Goal: Information Seeking & Learning: Learn about a topic

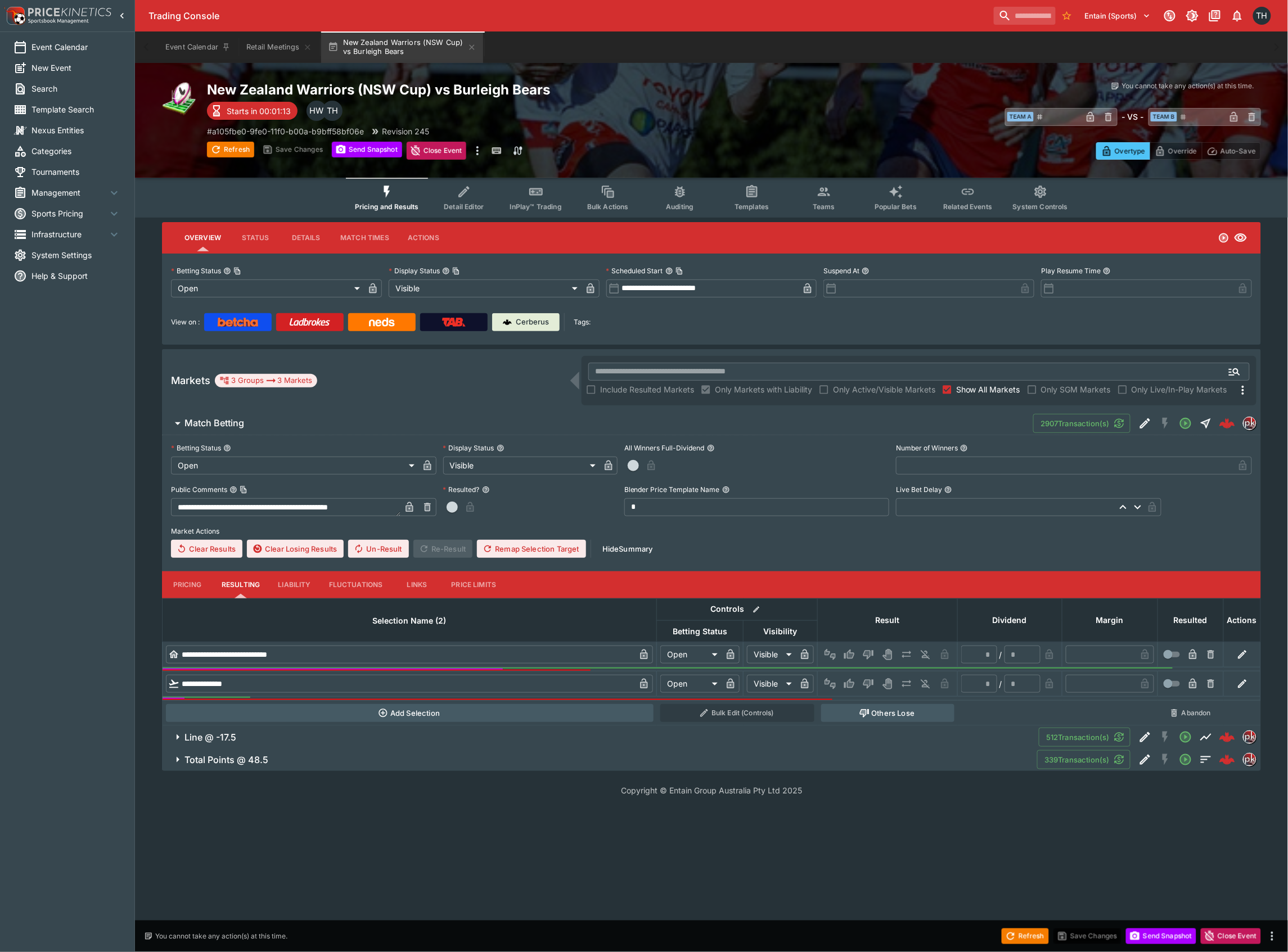
type input "**********"
type input "*"
type input "**********"
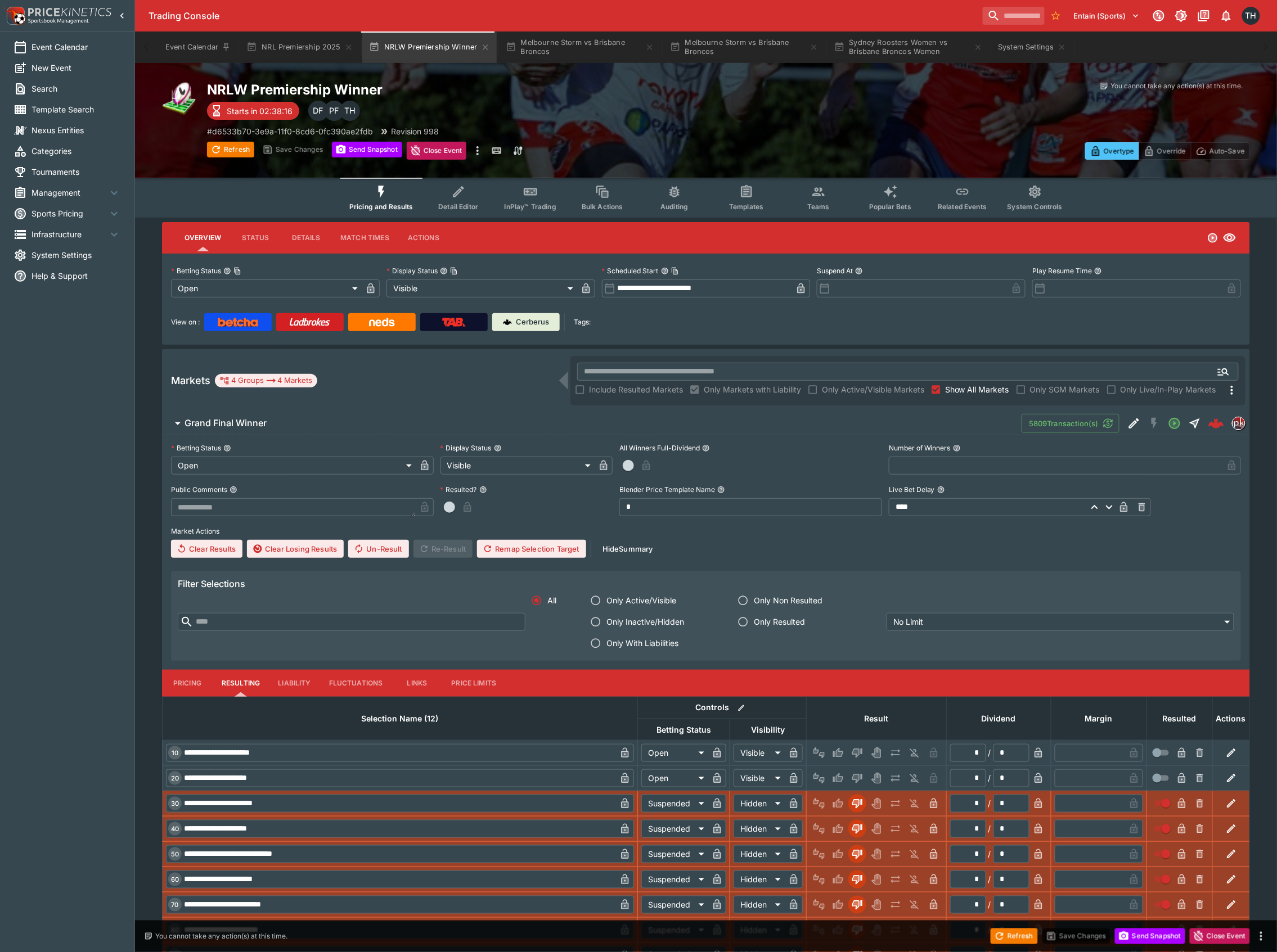
drag, startPoint x: 571, startPoint y: 35, endPoint x: 570, endPoint y: 28, distance: 7.1
click at [572, 35] on button "Melbourne Storm vs Brisbane Broncos" at bounding box center [580, 47] width 162 height 31
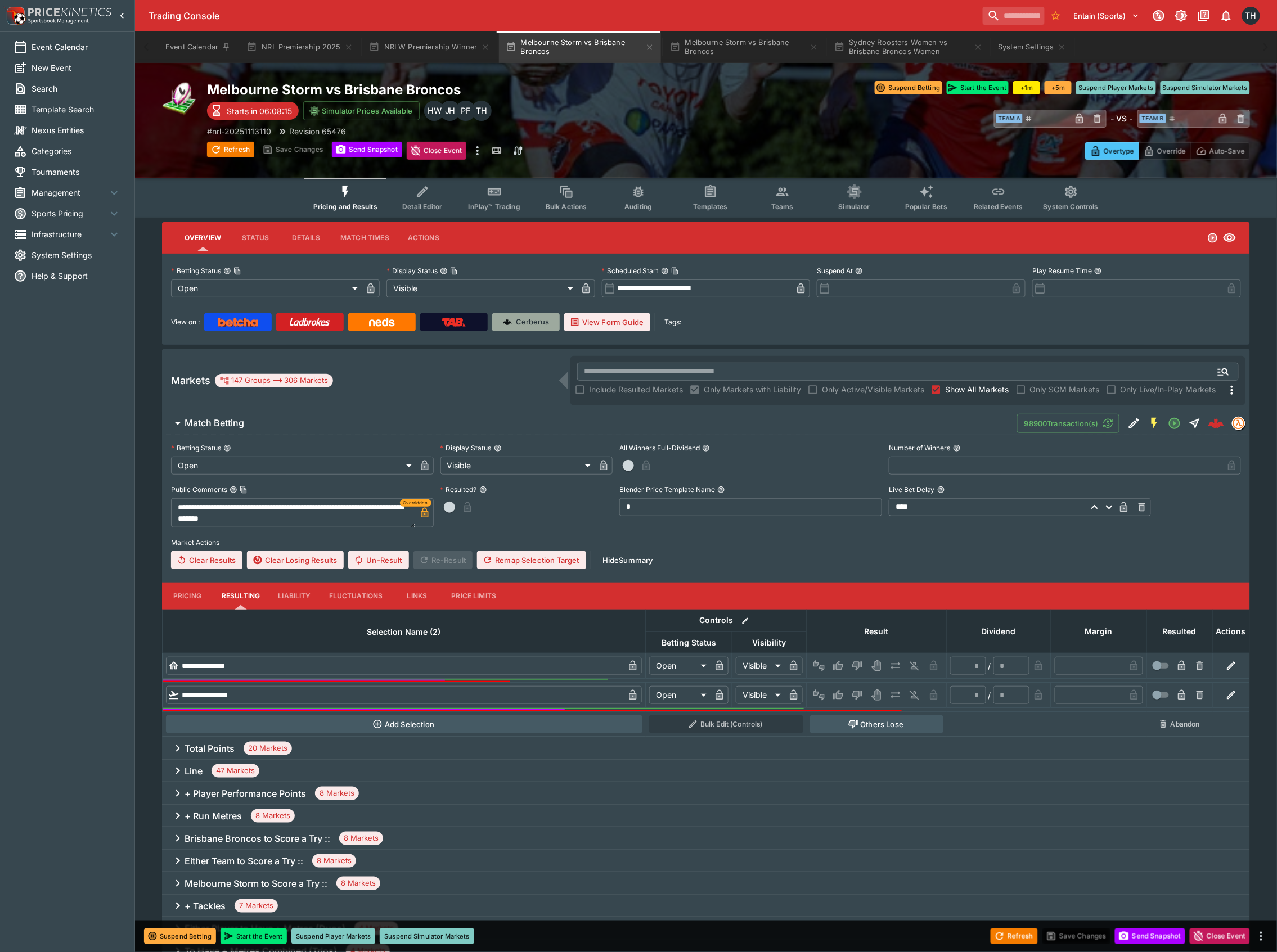
click at [522, 320] on p "Cerberus" at bounding box center [533, 323] width 33 height 11
click at [500, 185] on icon "Event type filters" at bounding box center [495, 192] width 15 height 15
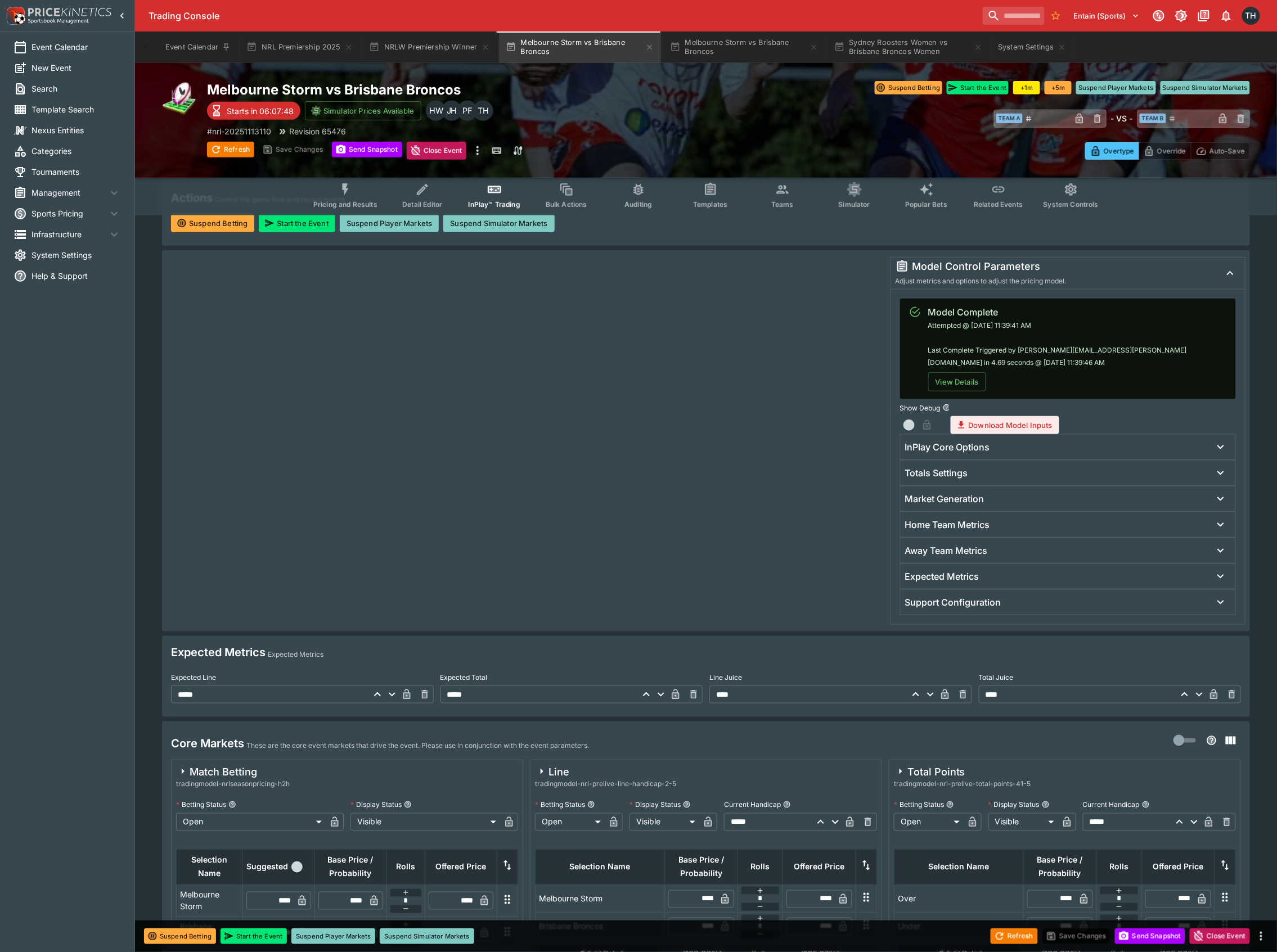
scroll to position [375, 0]
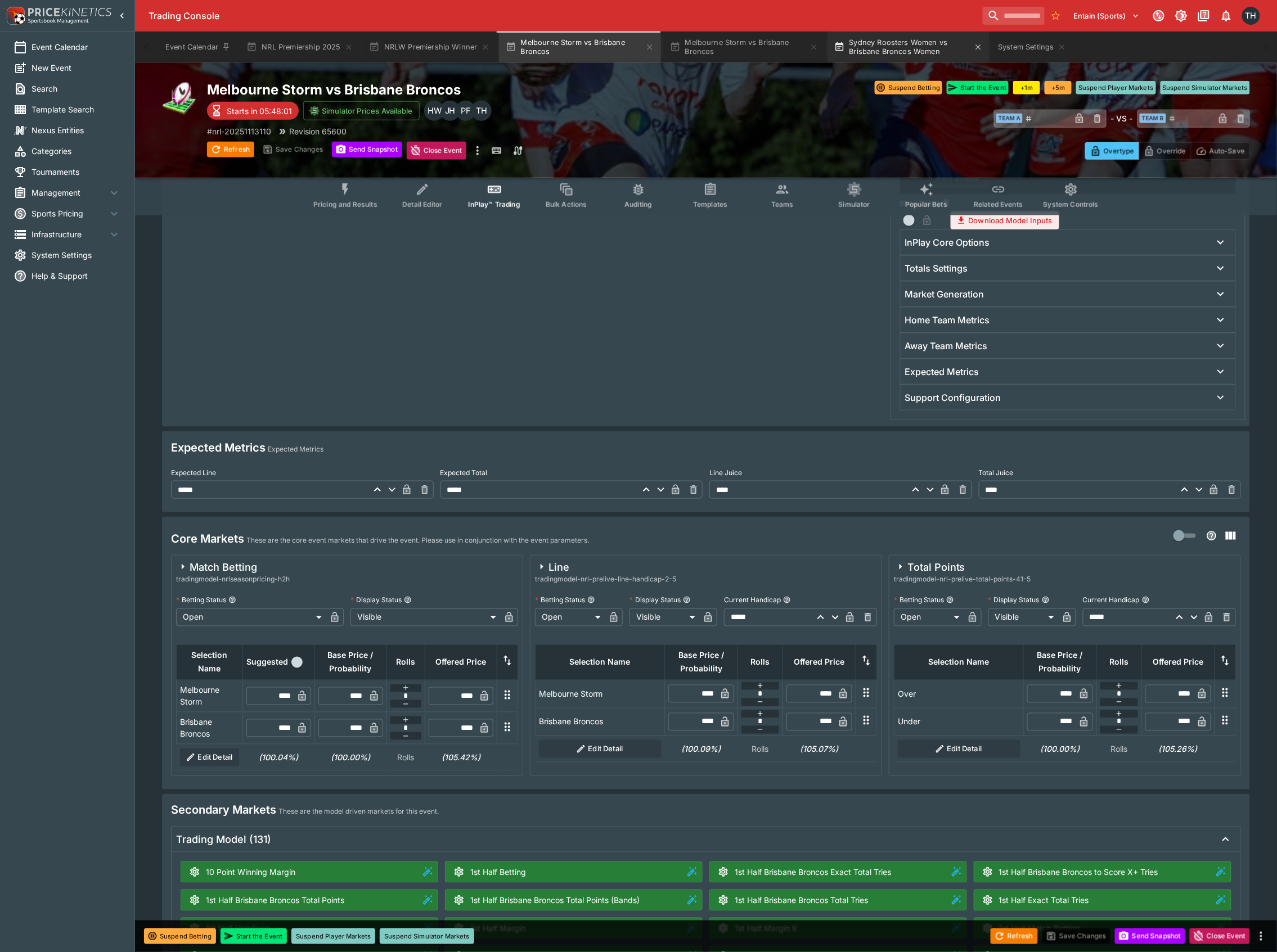
click at [888, 50] on button "Sydney Roosters Women vs Brisbane Broncos Women" at bounding box center [909, 47] width 162 height 31
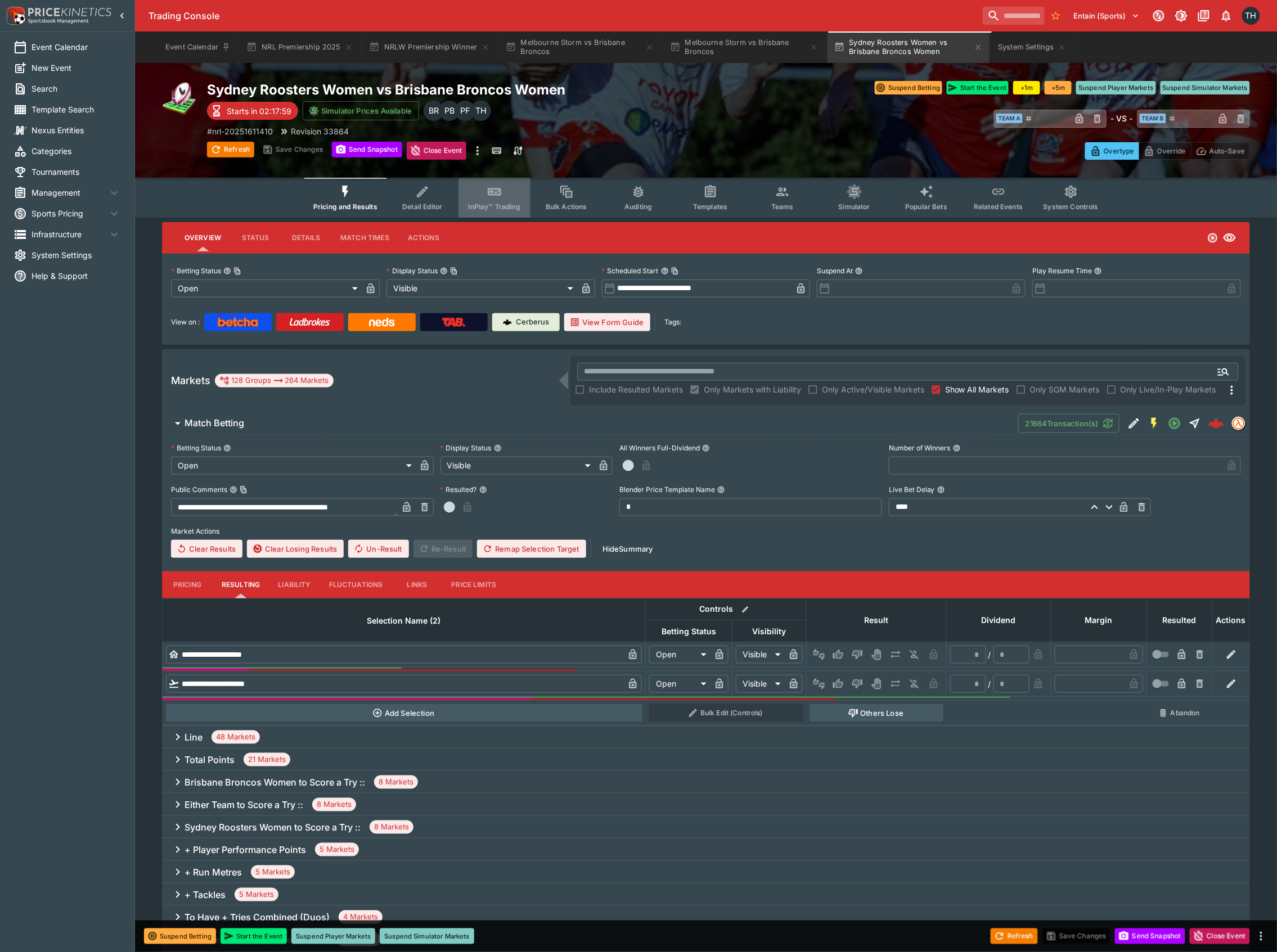
click at [493, 198] on button "InPlay™ Trading" at bounding box center [495, 198] width 72 height 40
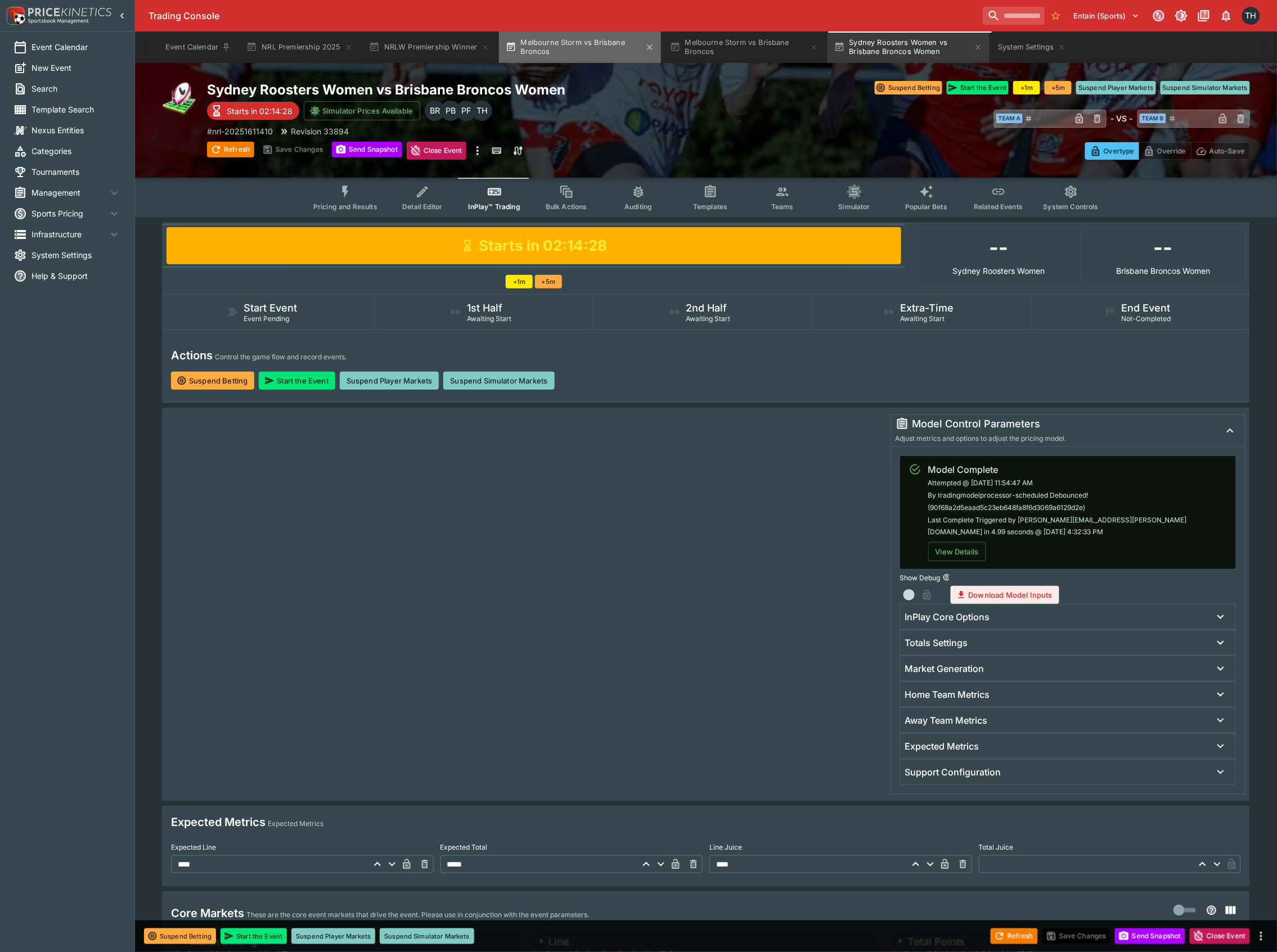
click at [561, 52] on button "Melbourne Storm vs Brisbane Broncos" at bounding box center [580, 47] width 162 height 31
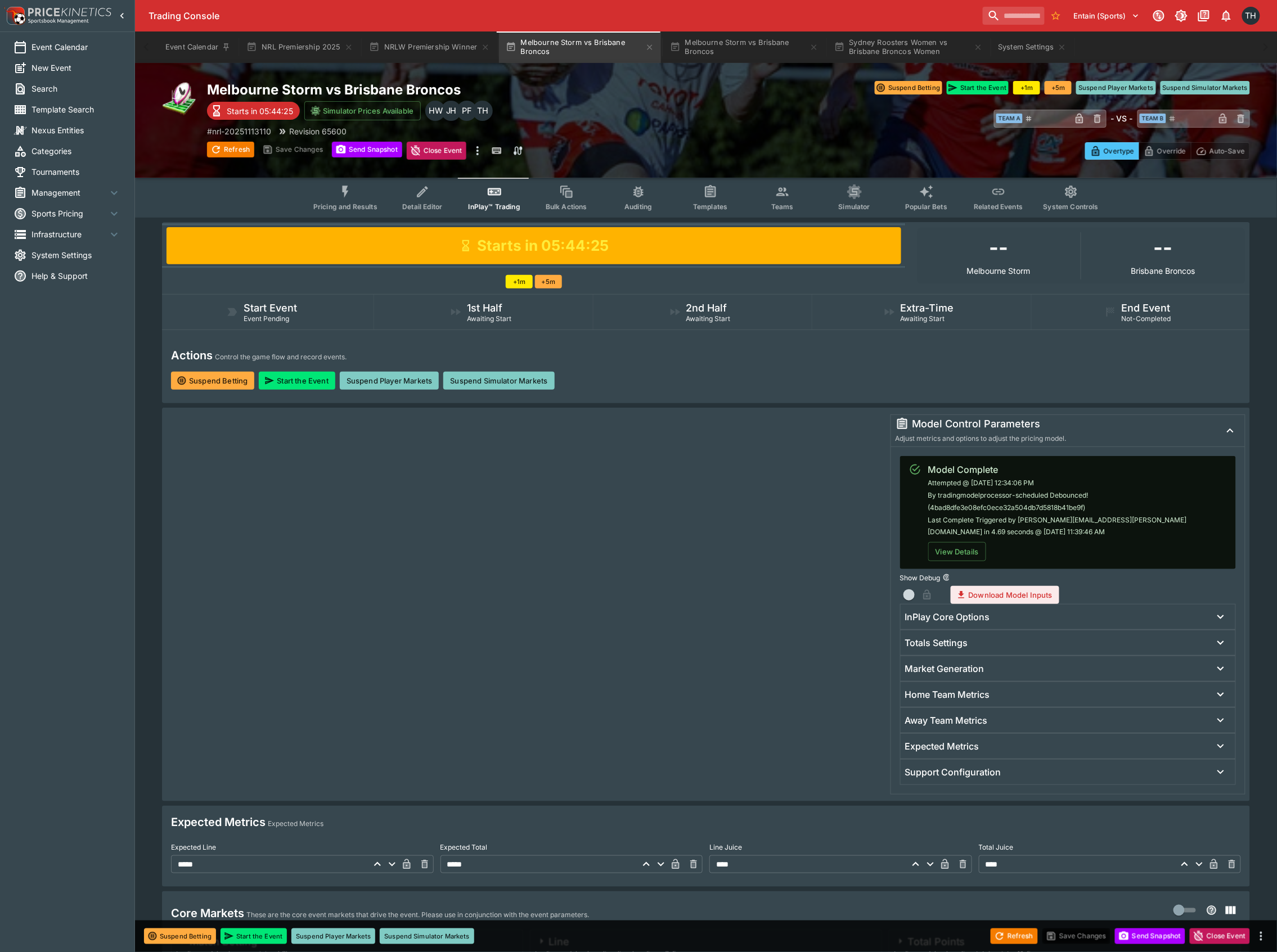
click at [908, 203] on span "Popular Bets" at bounding box center [927, 206] width 42 height 8
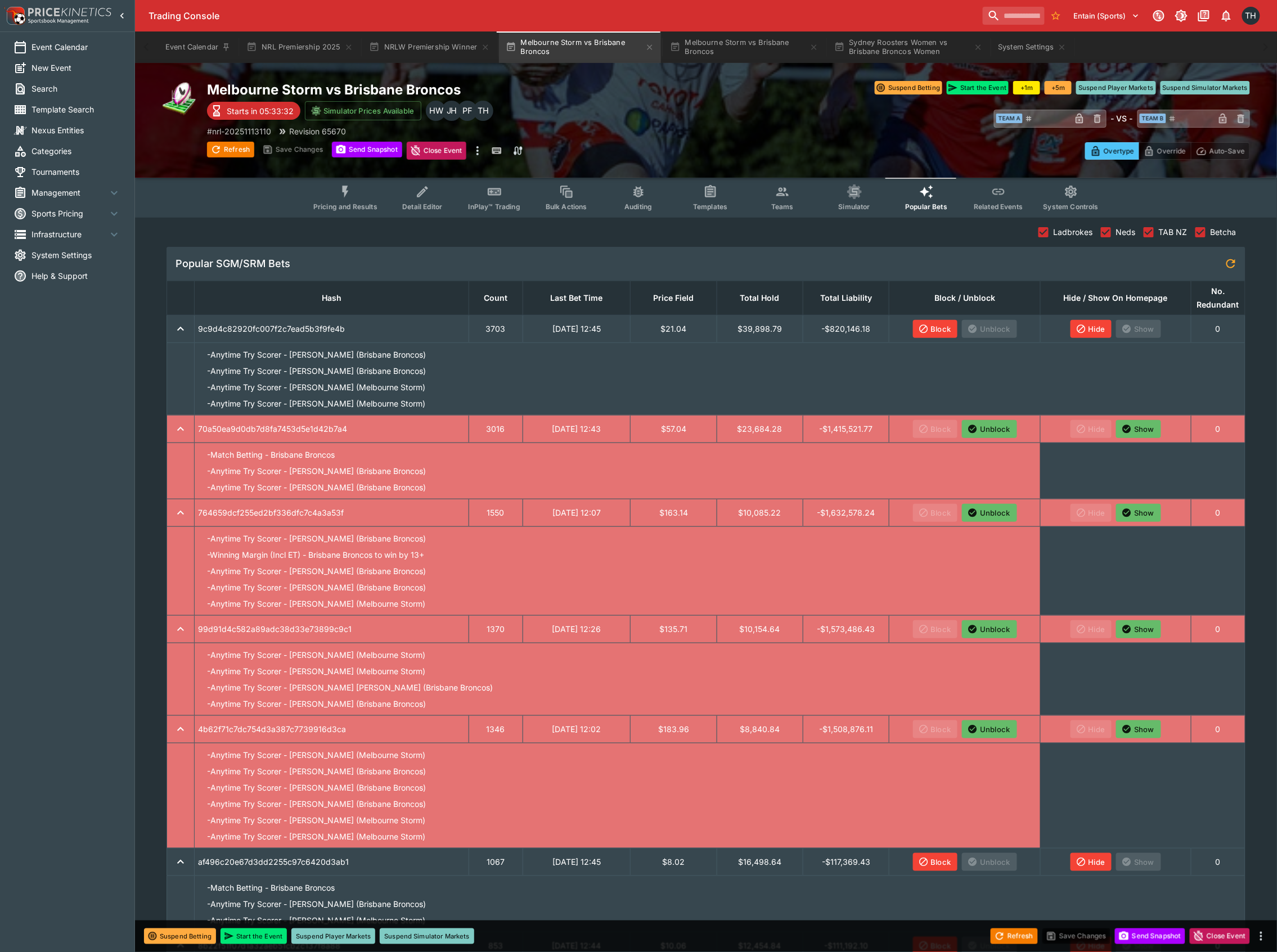
click at [505, 198] on button "InPlay™ Trading" at bounding box center [495, 198] width 72 height 40
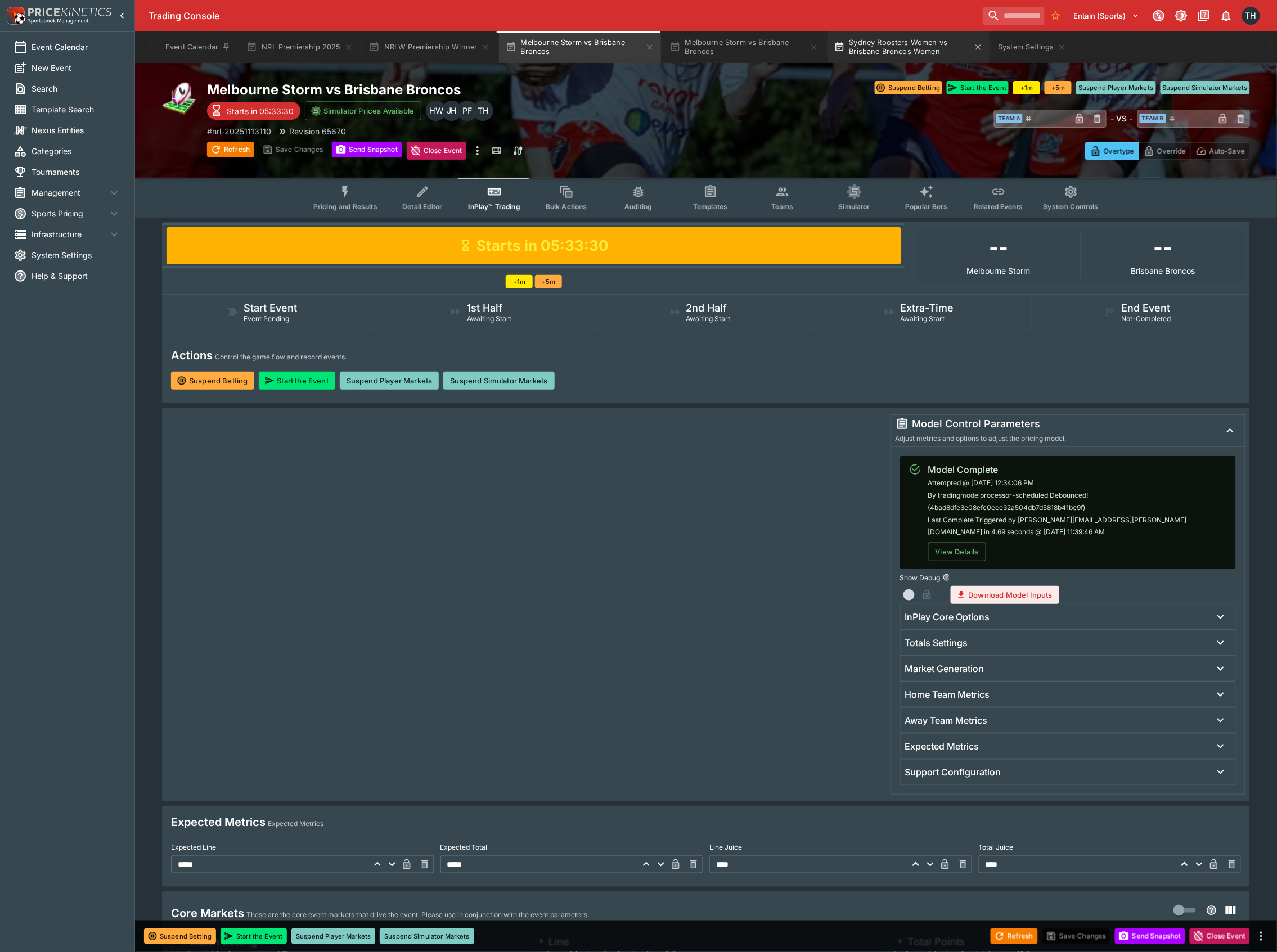
click at [874, 42] on button "Sydney Roosters Women vs Brisbane Broncos Women" at bounding box center [909, 47] width 162 height 31
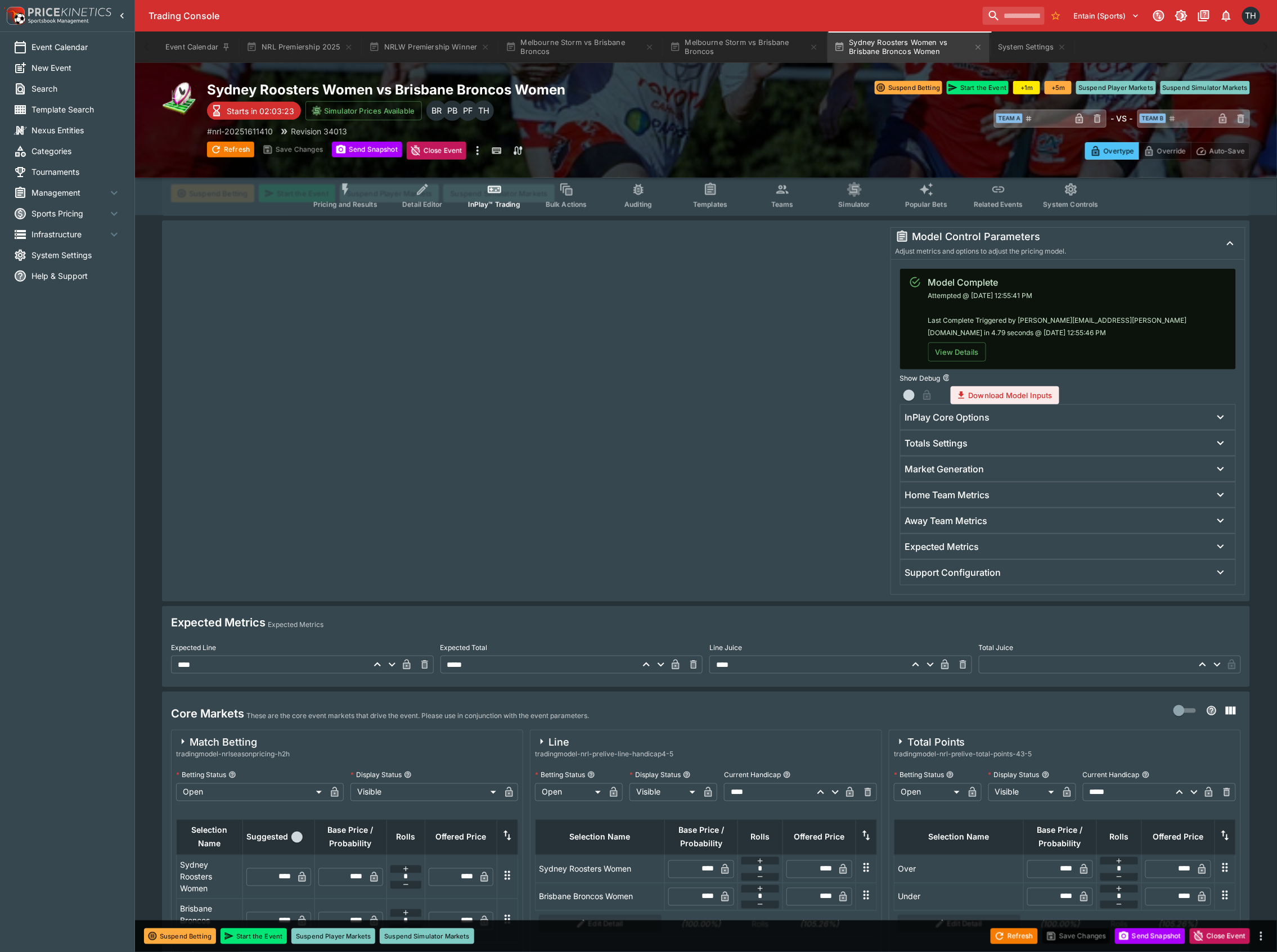
scroll to position [300, 0]
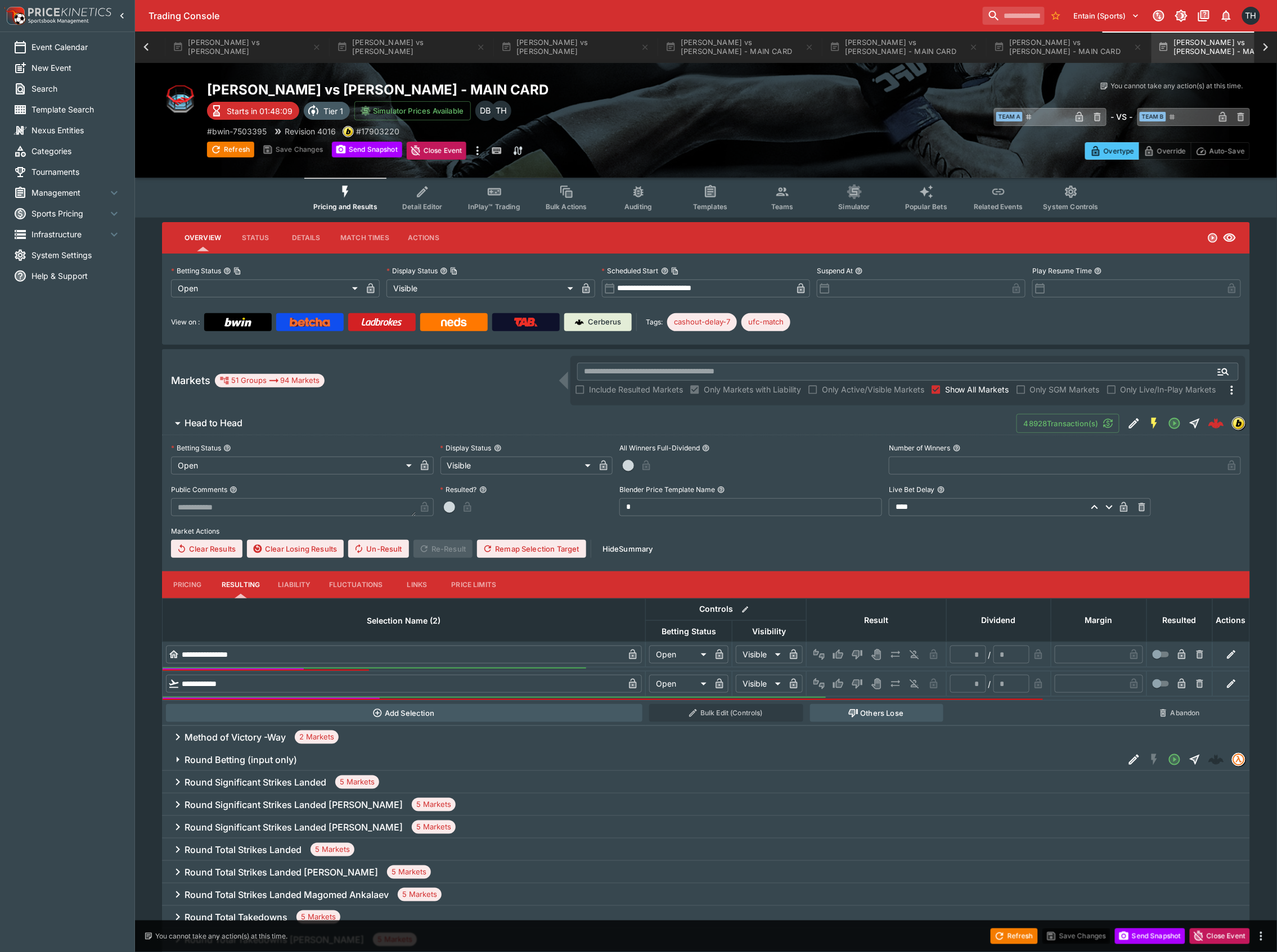
scroll to position [0, 1225]
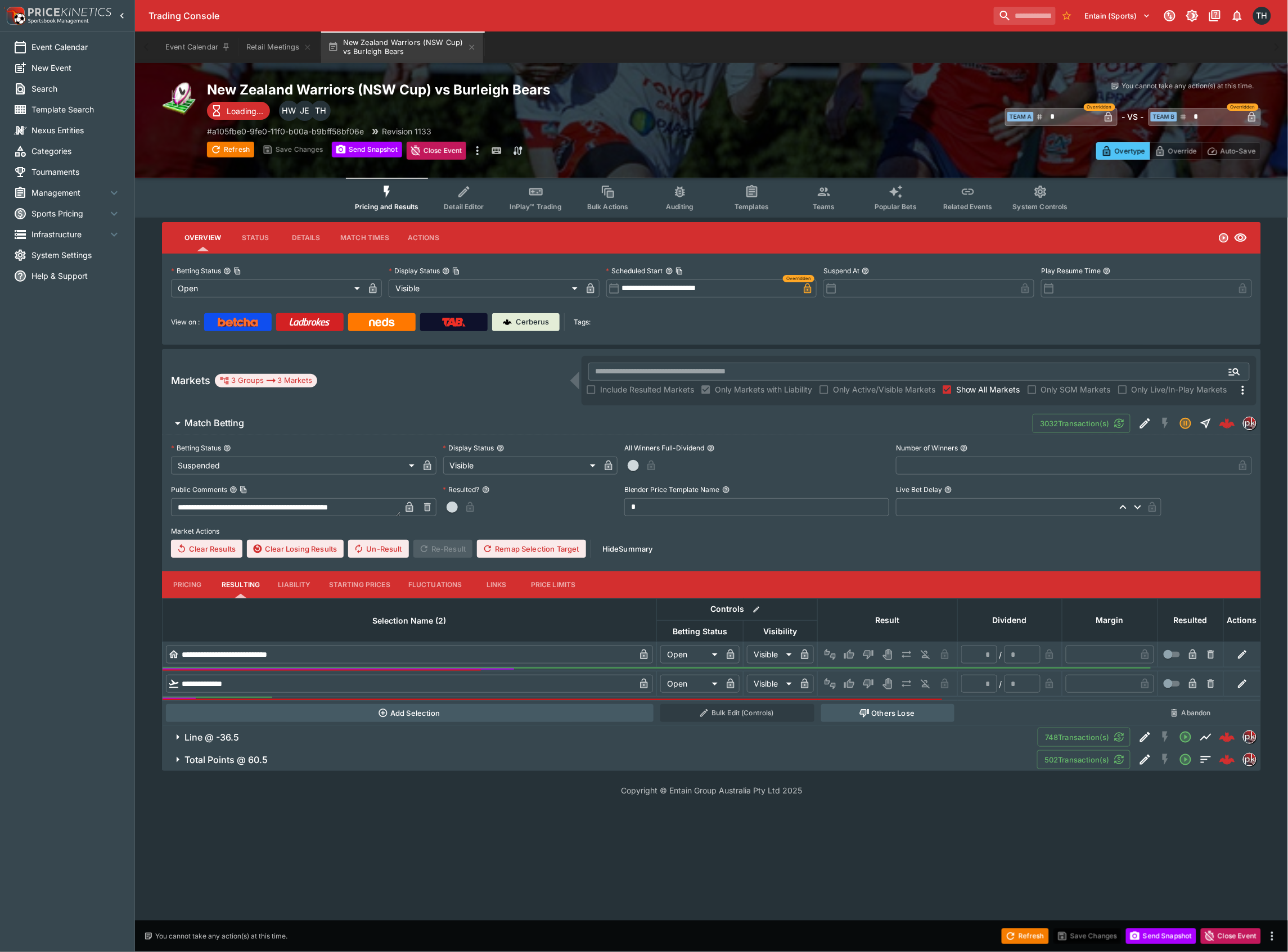
type input "**********"
